Goal: Check status: Check status

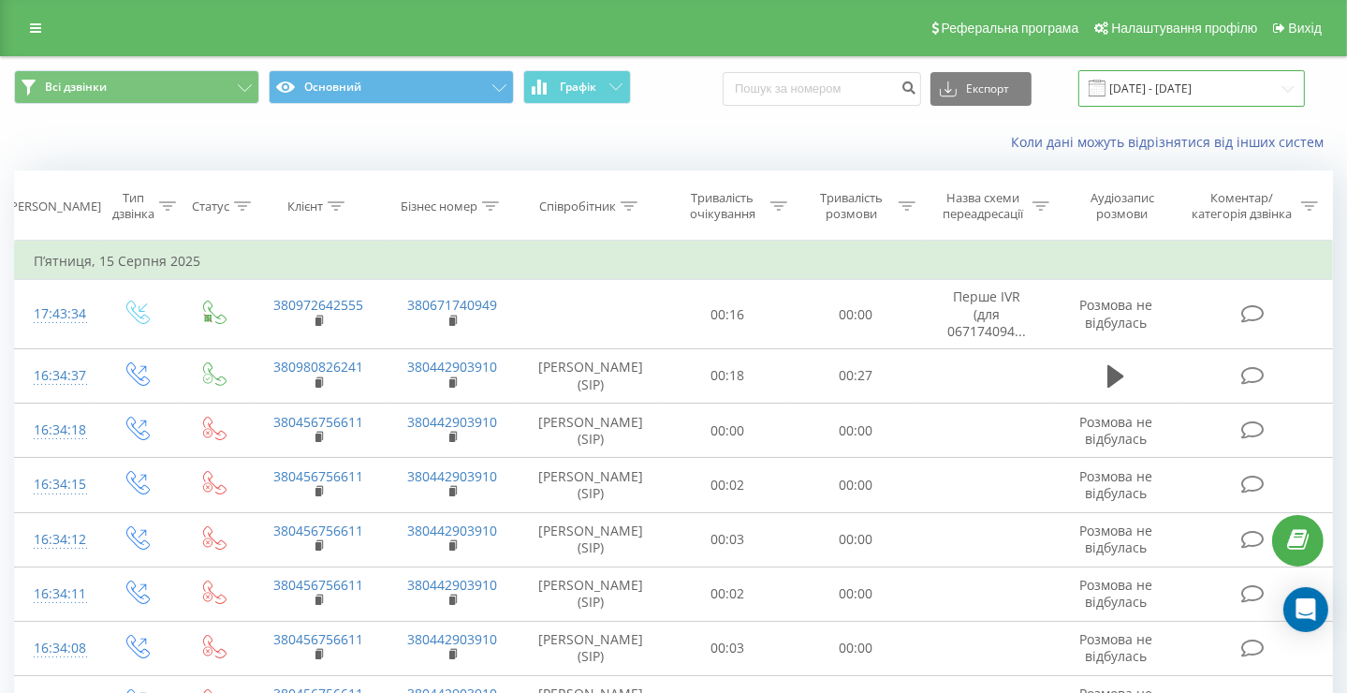
click at [1148, 89] on input "[DATE] - [DATE]" at bounding box center [1191, 88] width 227 height 37
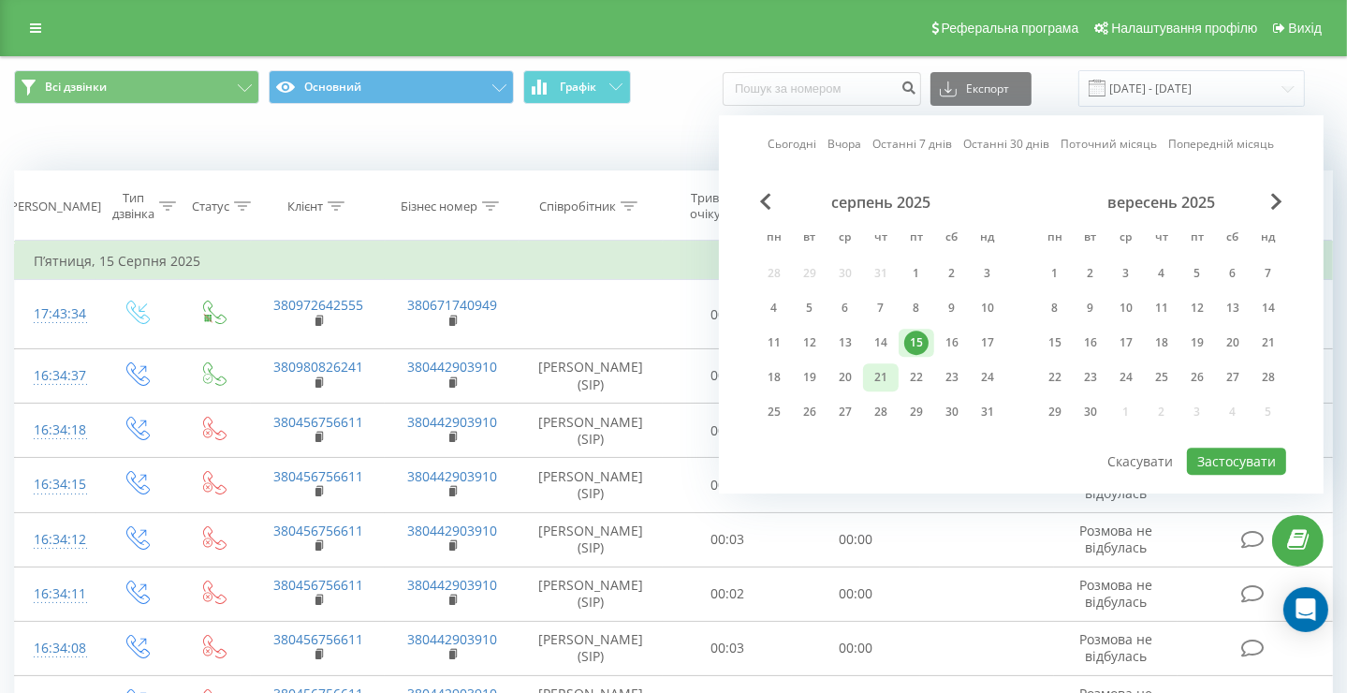
click at [881, 373] on div "21" at bounding box center [881, 377] width 24 height 24
click at [1237, 454] on button "Застосувати" at bounding box center [1236, 460] width 99 height 27
type input "21.08.2025 - 21.08.2025"
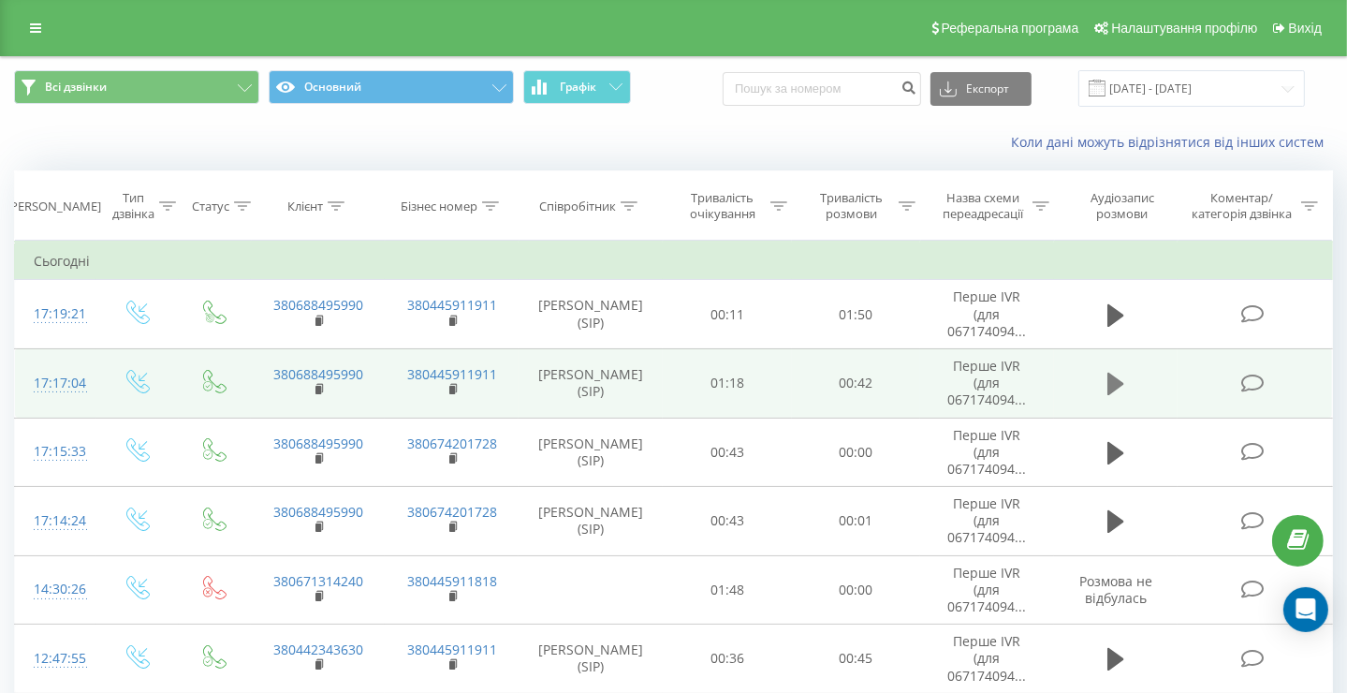
click at [1114, 383] on icon at bounding box center [1115, 384] width 17 height 22
